Goal: Navigation & Orientation: Find specific page/section

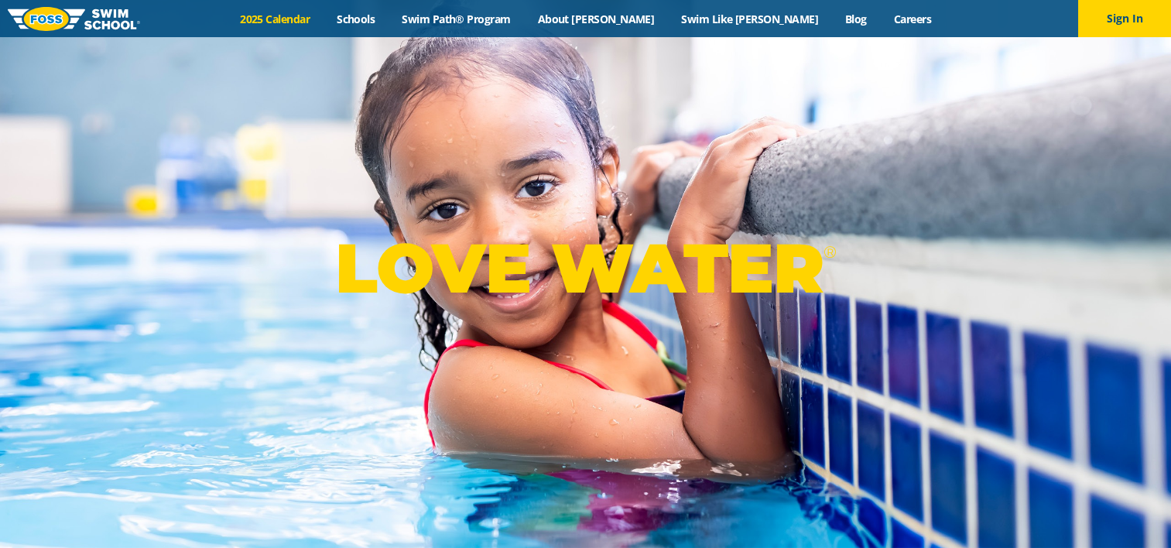
click at [314, 19] on link "2025 Calendar" at bounding box center [275, 19] width 97 height 15
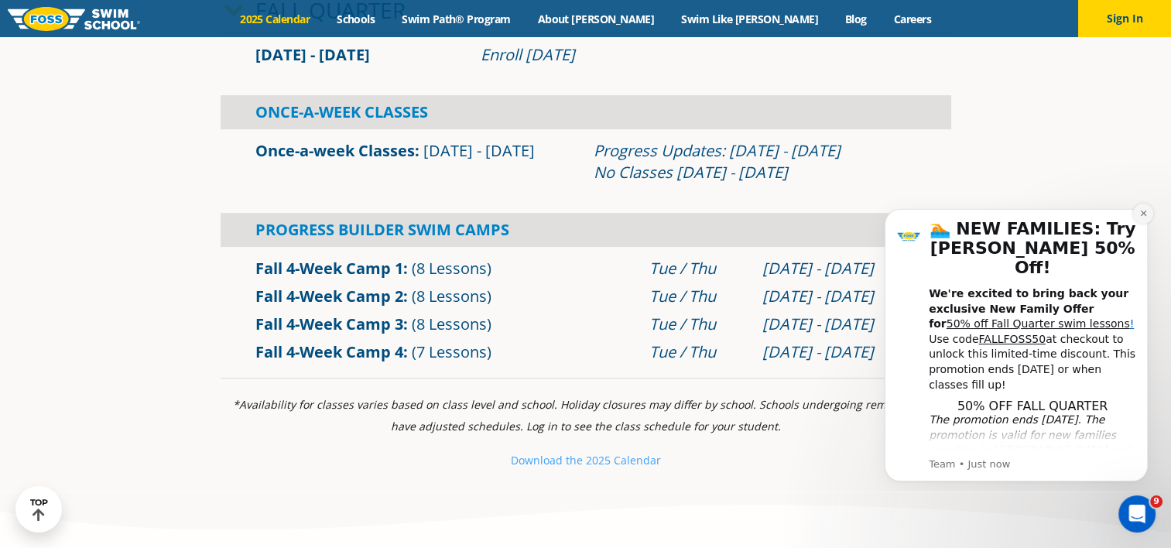
click at [1141, 213] on icon "Dismiss notification" at bounding box center [1143, 213] width 9 height 9
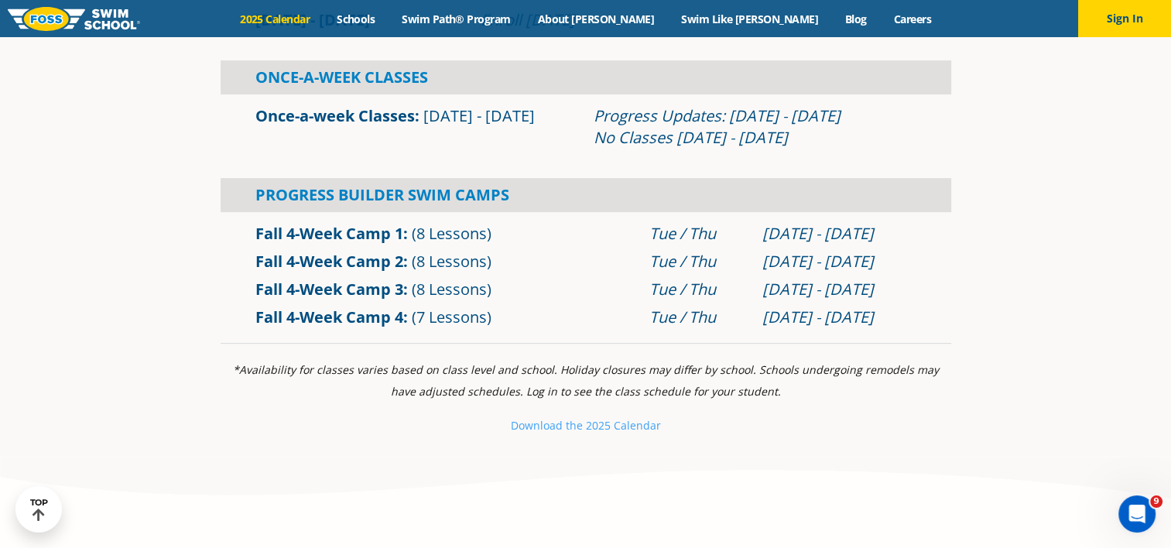
scroll to position [542, 0]
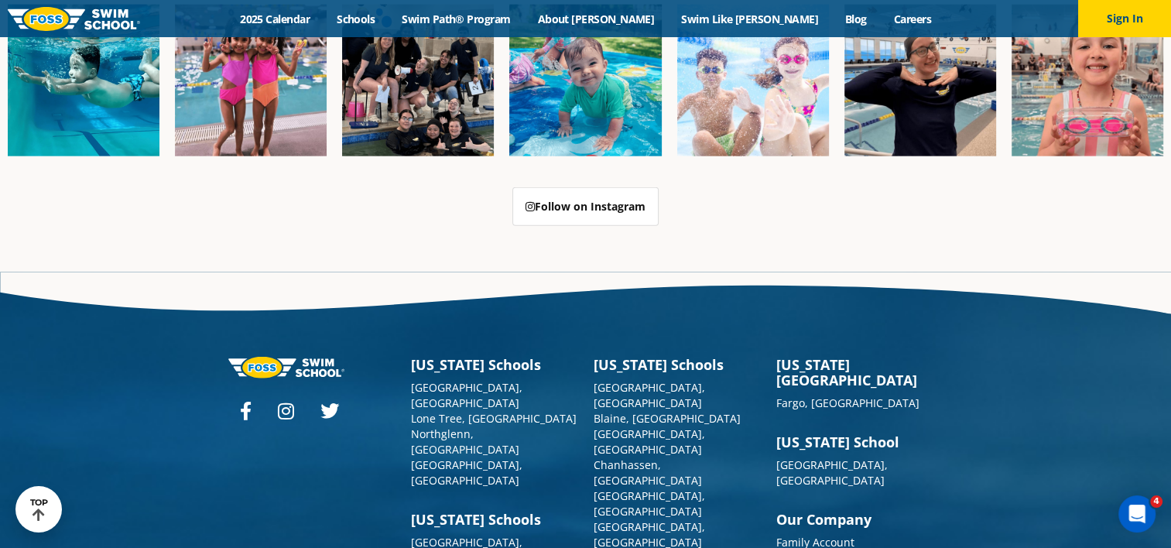
scroll to position [3931, 0]
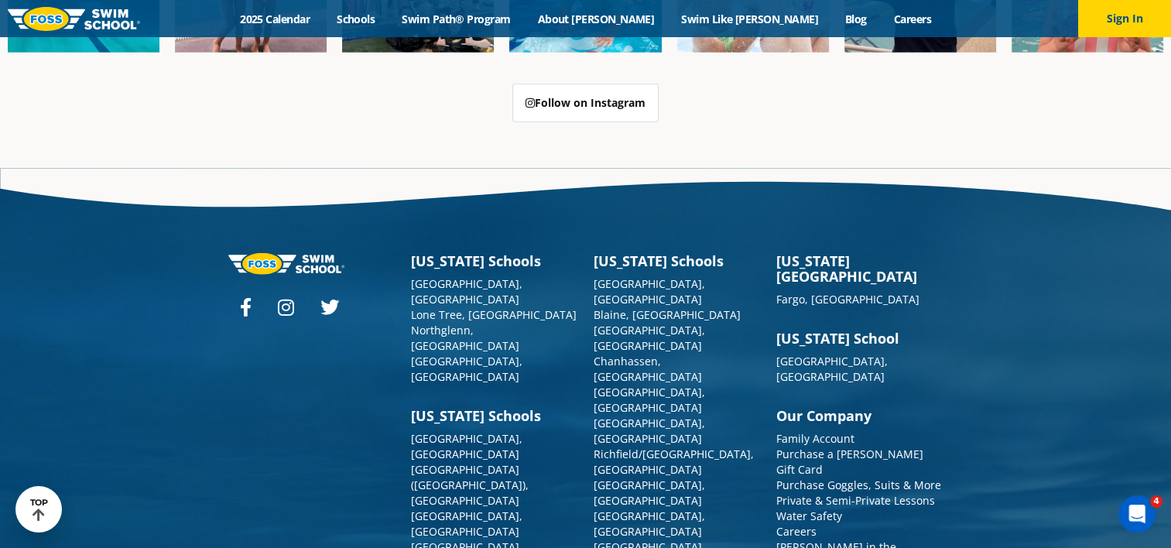
click at [830, 539] on link "[PERSON_NAME] in the Community" at bounding box center [836, 554] width 120 height 30
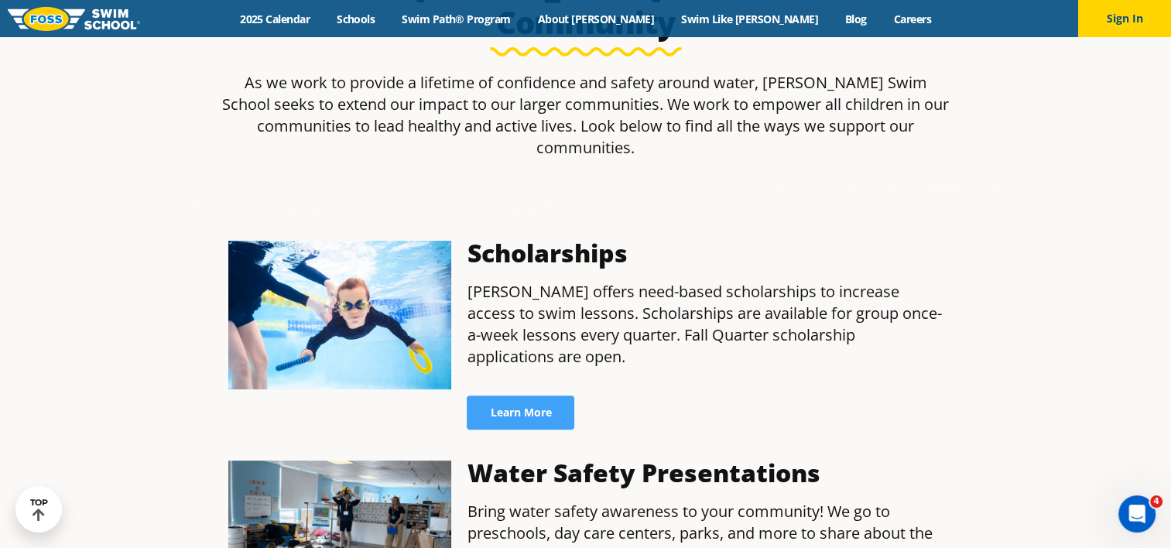
scroll to position [464, 0]
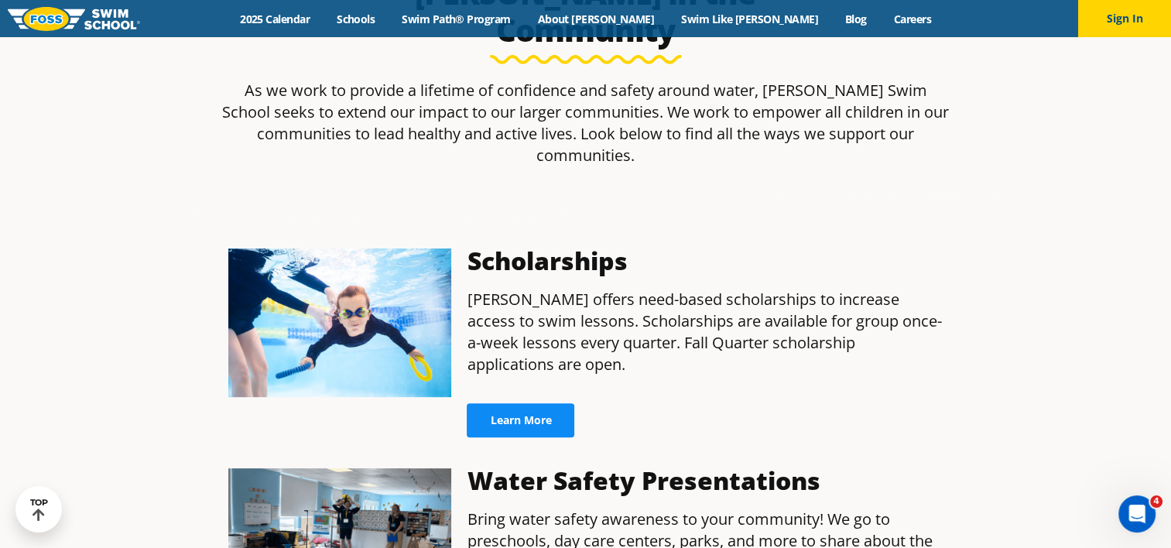
click at [513, 415] on span "Learn More" at bounding box center [520, 420] width 61 height 11
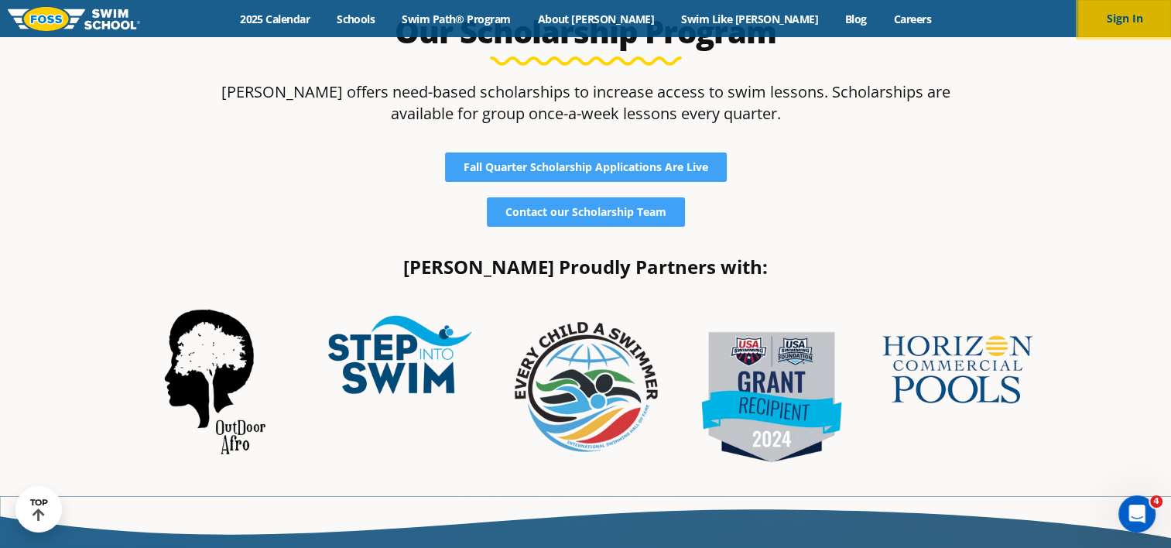
click at [1121, 19] on button "Sign In" at bounding box center [1124, 18] width 93 height 37
